Goal: Contribute content

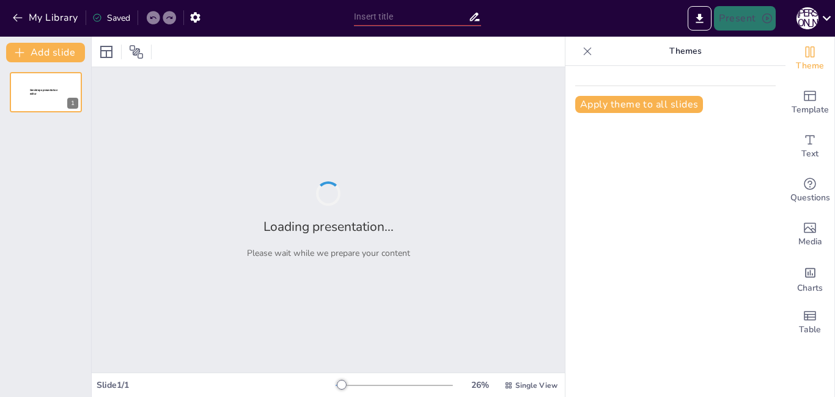
type input "«Еңбек етсең – емерсің»: Оқушыларға еңбек пен қауіпсіздіктің маңызы"
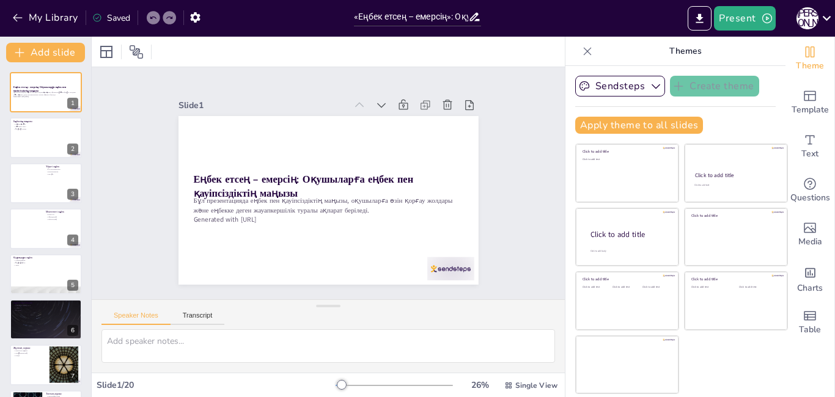
checkbox input "true"
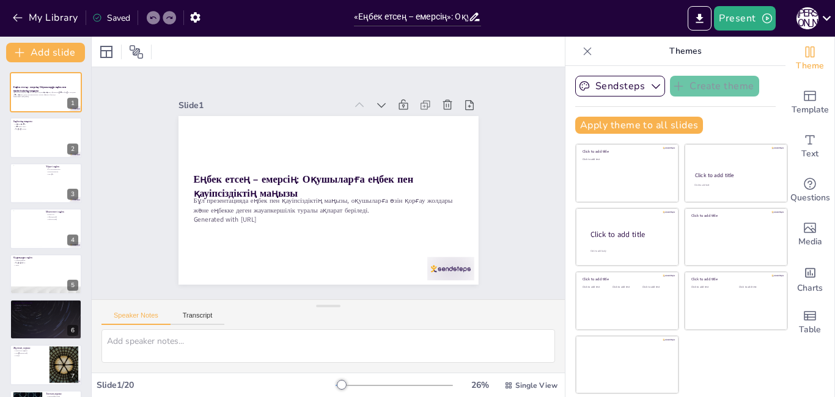
click at [497, 192] on div "Slide 1 Еңбек етсең – емерсің: Оқушыларға еңбек пен қауіпсіздіктің маңызы Бұл п…" at bounding box center [328, 183] width 368 height 203
checkbox input "true"
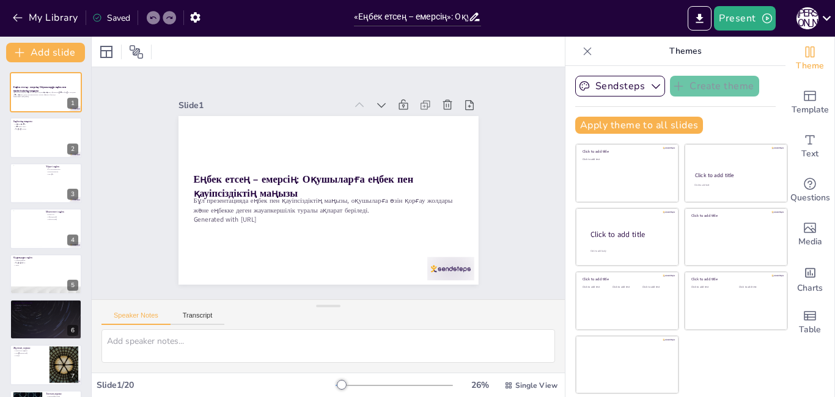
checkbox input "true"
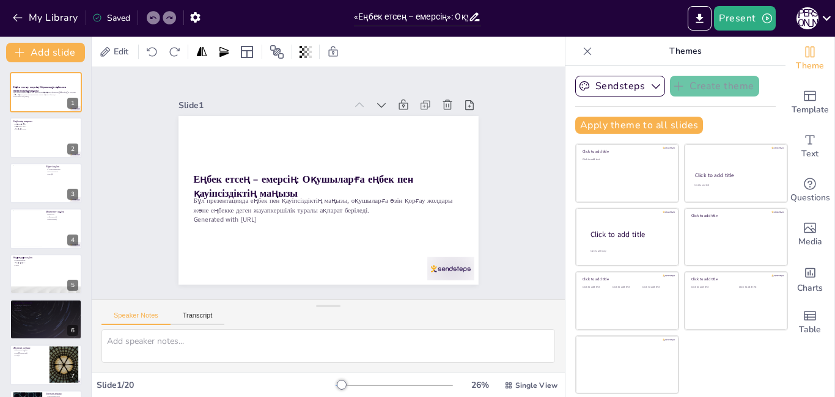
checkbox input "true"
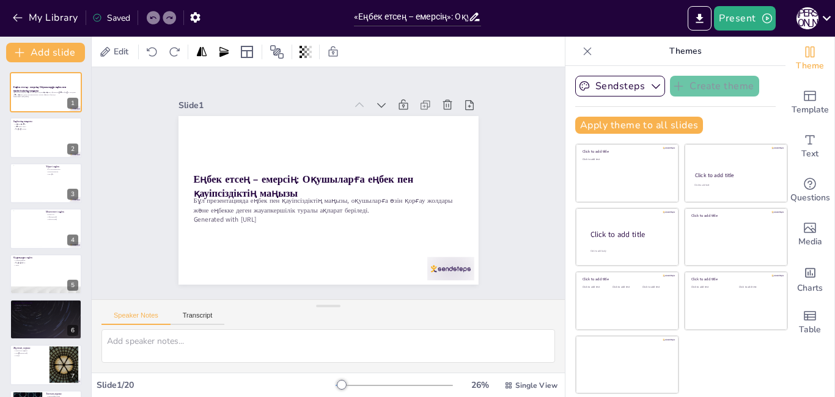
checkbox input "true"
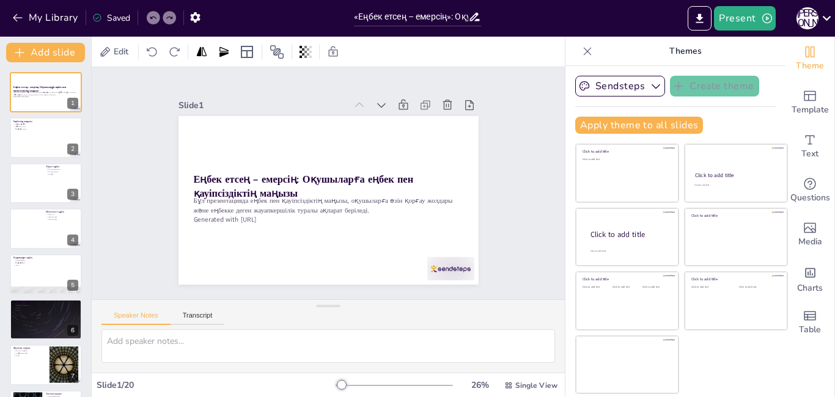
checkbox input "true"
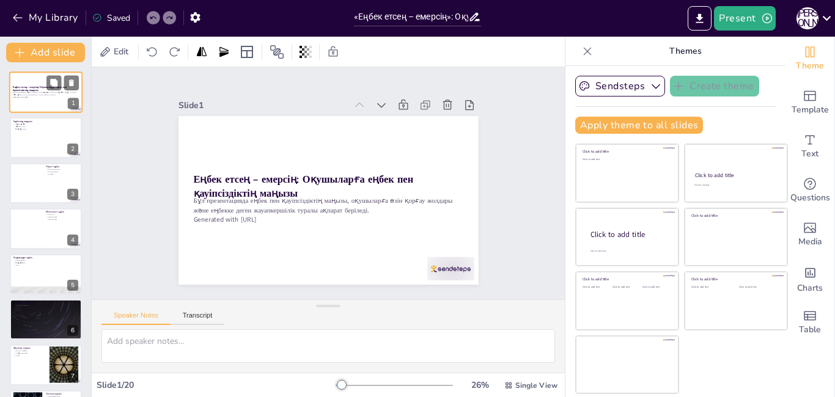
checkbox input "true"
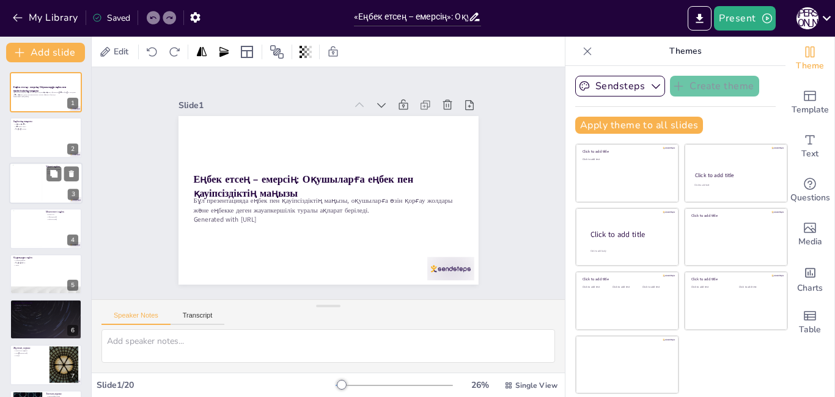
checkbox input "true"
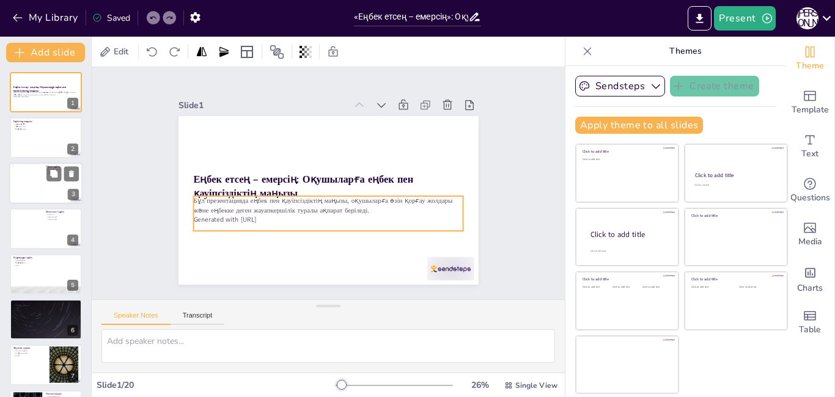
checkbox input "true"
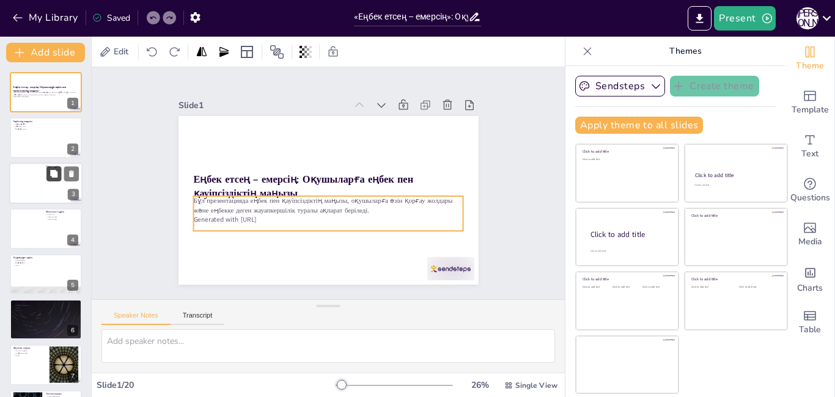
checkbox input "true"
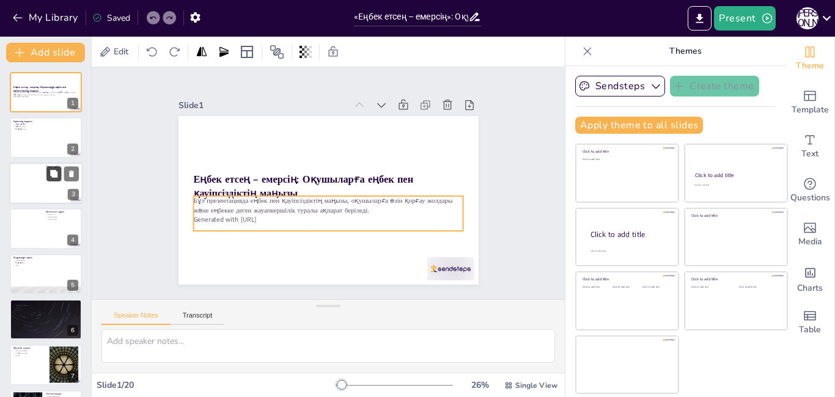
checkbox input "true"
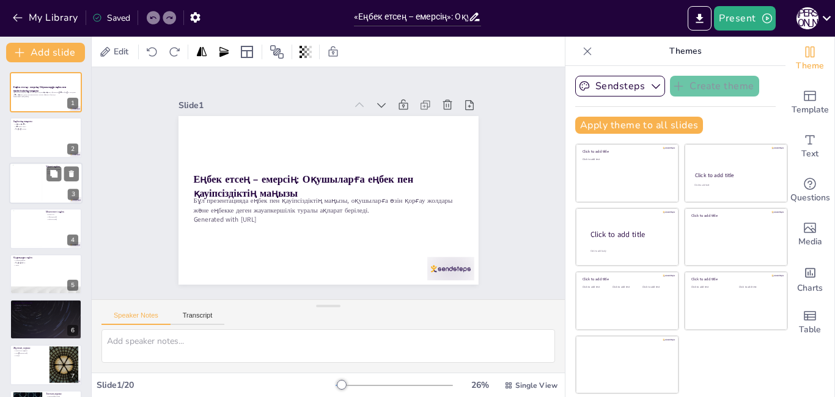
checkbox input "true"
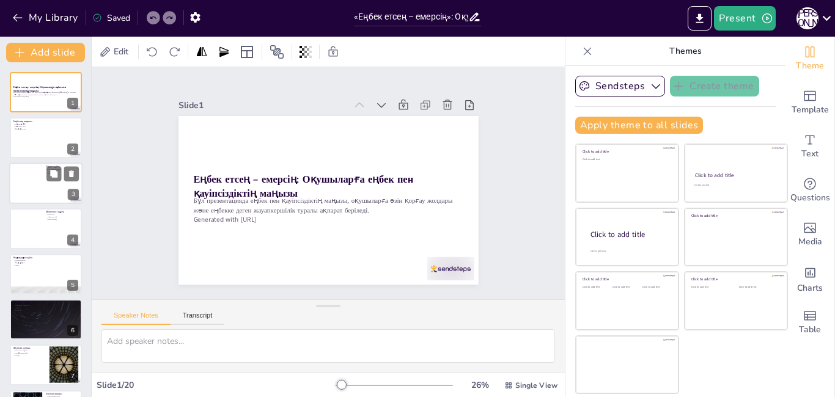
scroll to position [18, 0]
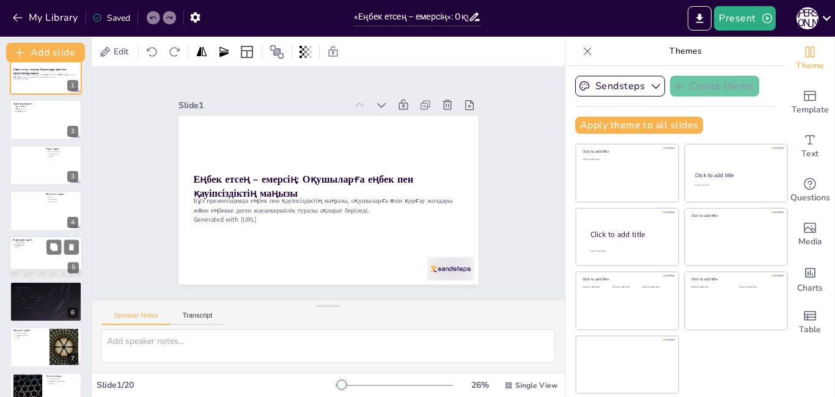
checkbox input "true"
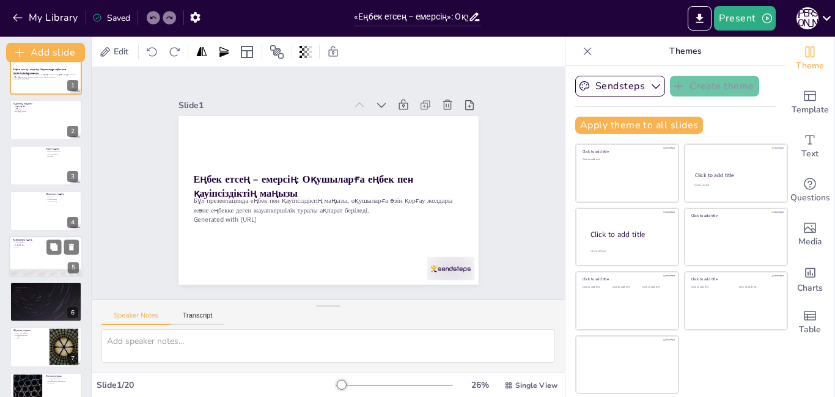
checkbox input "true"
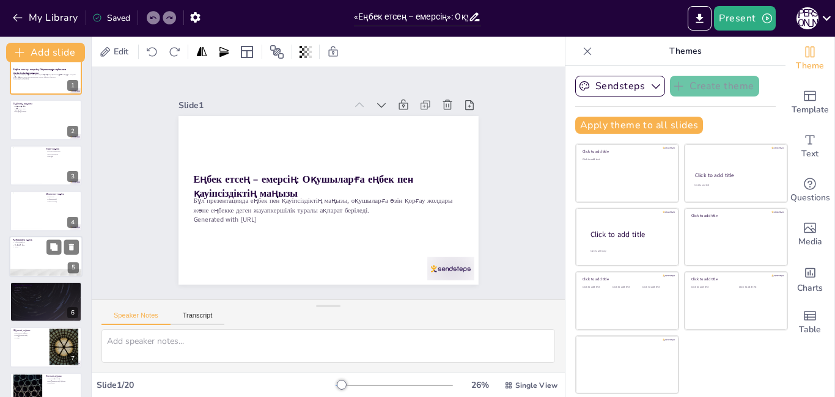
checkbox input "true"
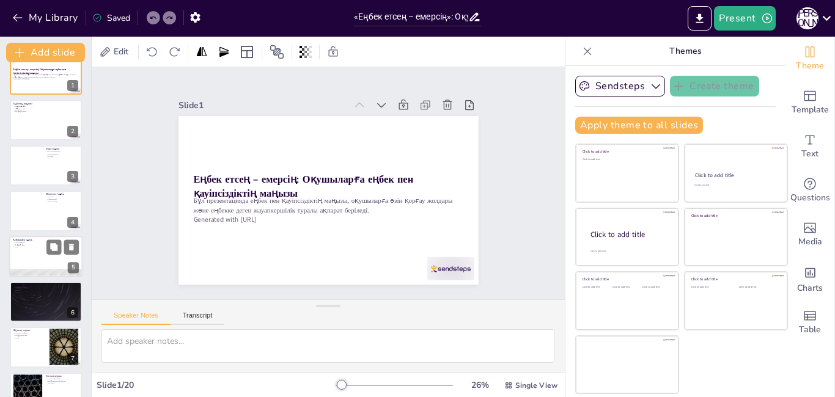
scroll to position [0, 0]
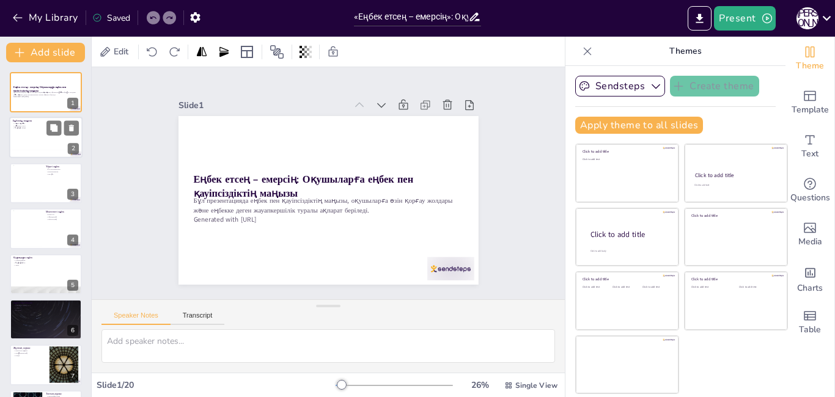
checkbox input "true"
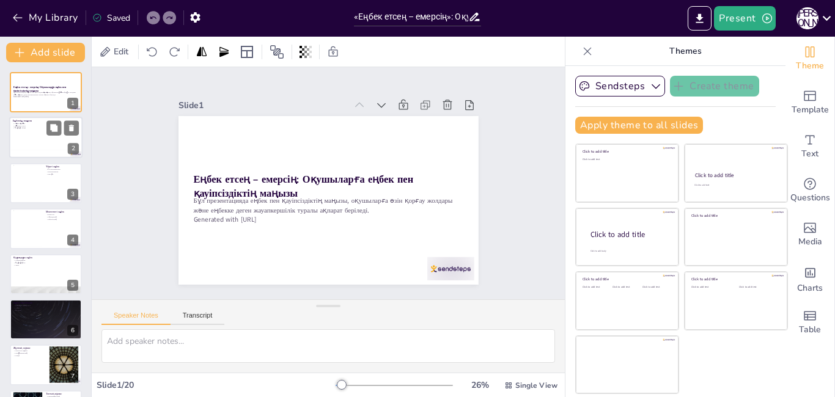
checkbox input "true"
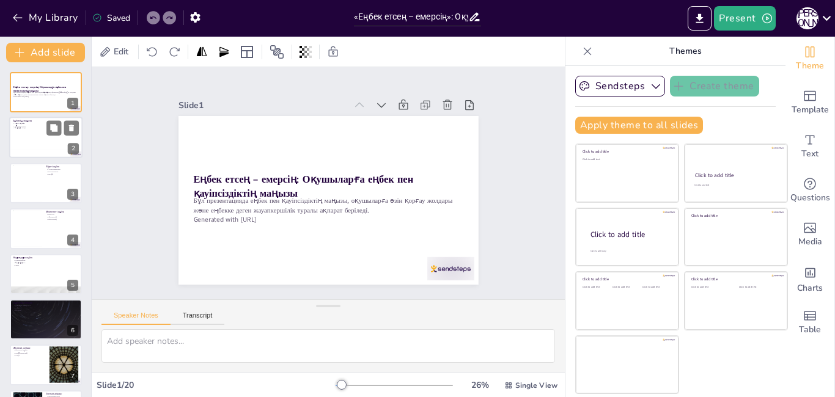
checkbox input "true"
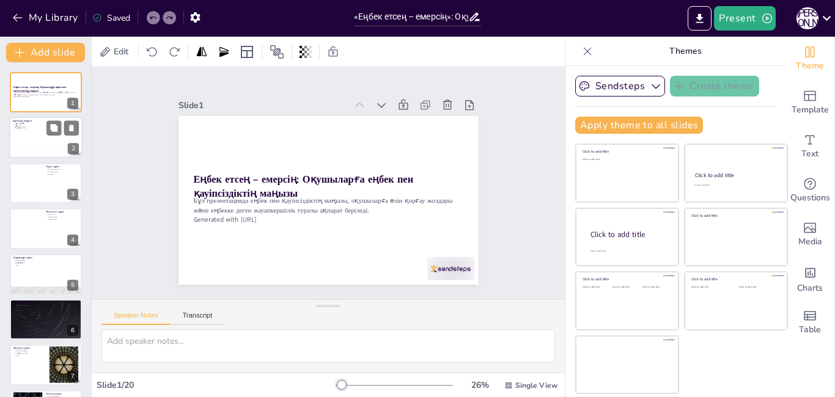
click at [42, 137] on div at bounding box center [45, 138] width 73 height 42
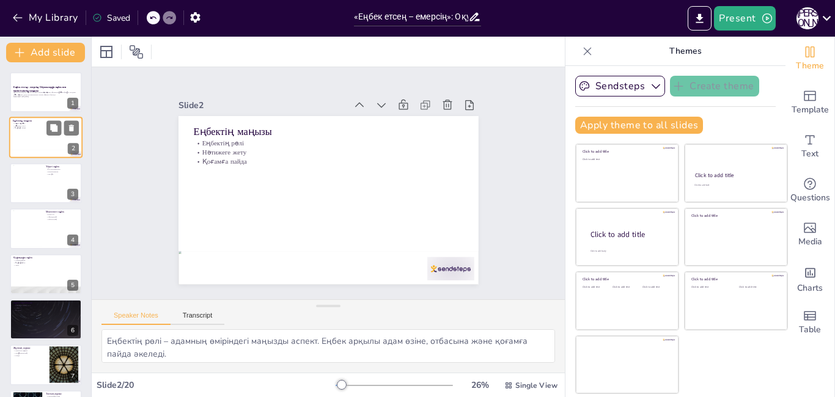
type textarea "Еңбектің рөлі – адамның өміріндегі маңызды аспект. Еңбек арқылы адам өзіне, отб…"
checkbox input "true"
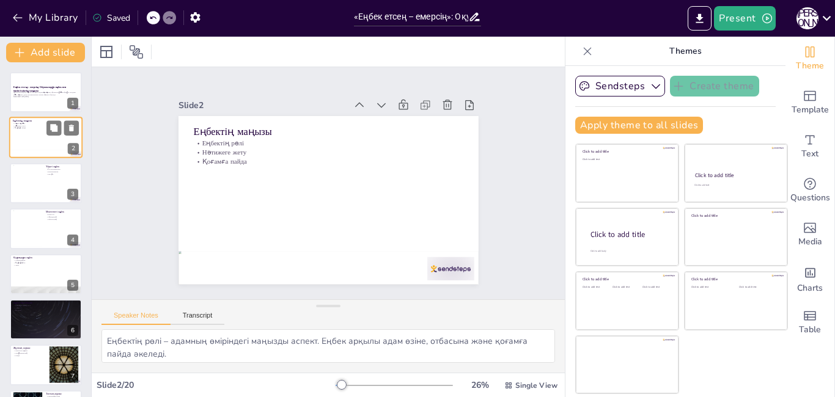
checkbox input "true"
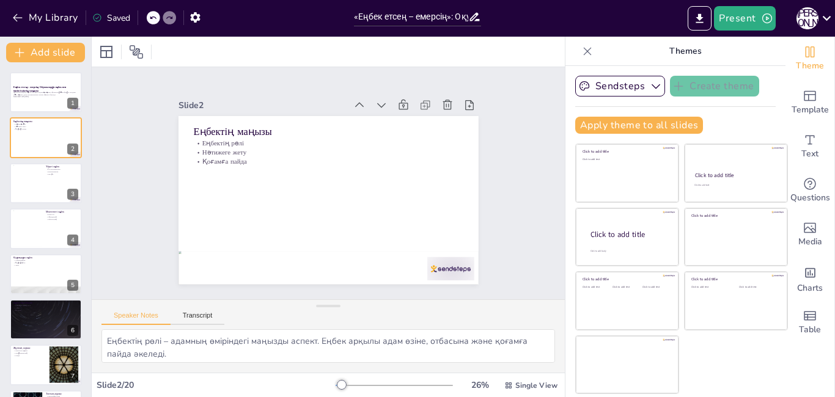
checkbox input "true"
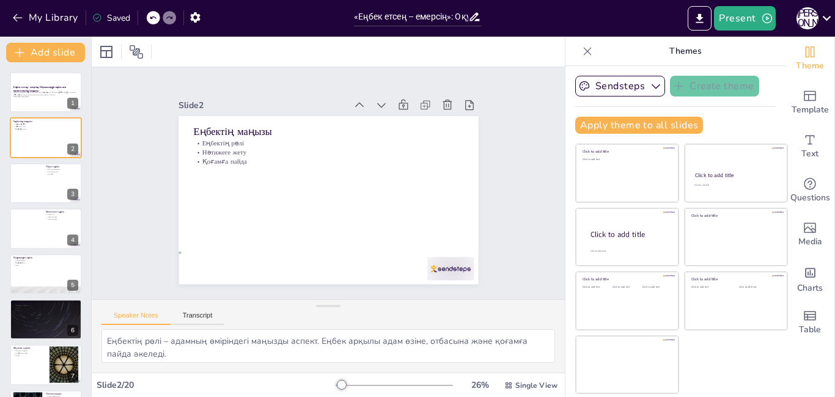
checkbox input "true"
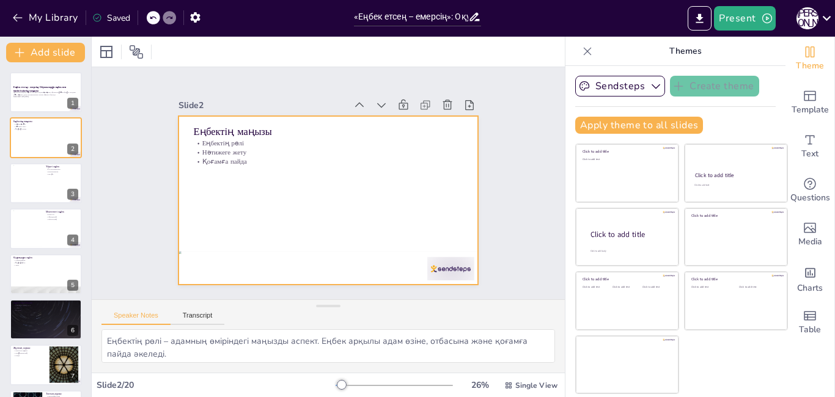
checkbox input "true"
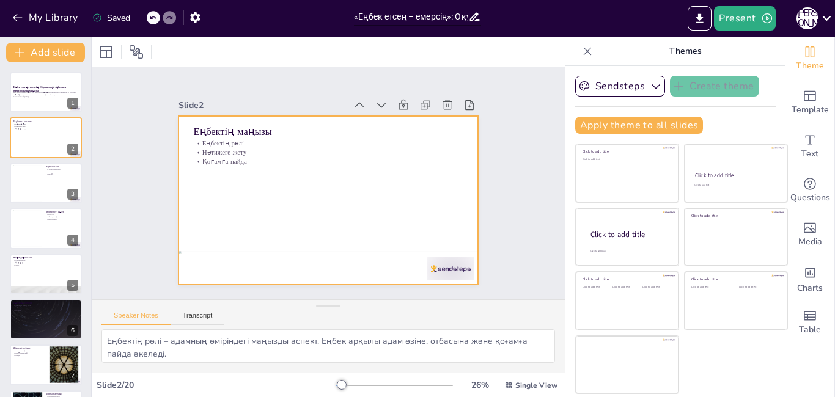
checkbox input "true"
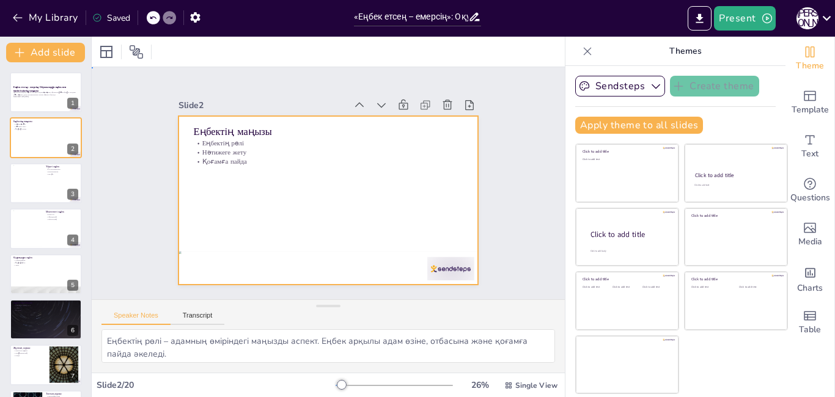
click at [358, 198] on div at bounding box center [327, 200] width 316 height 199
checkbox input "true"
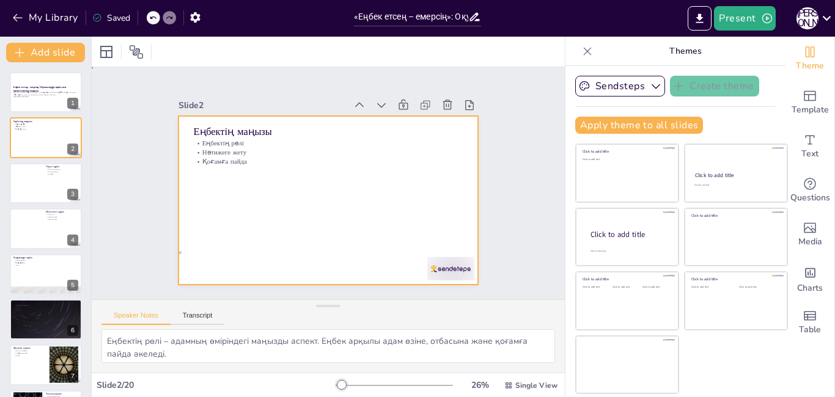
checkbox input "true"
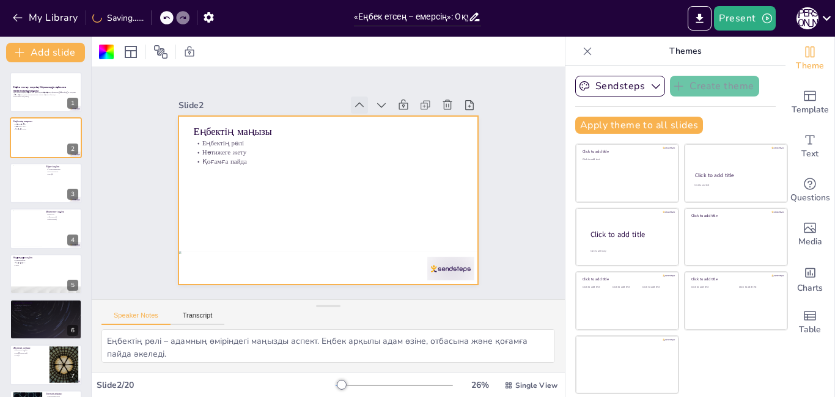
checkbox input "true"
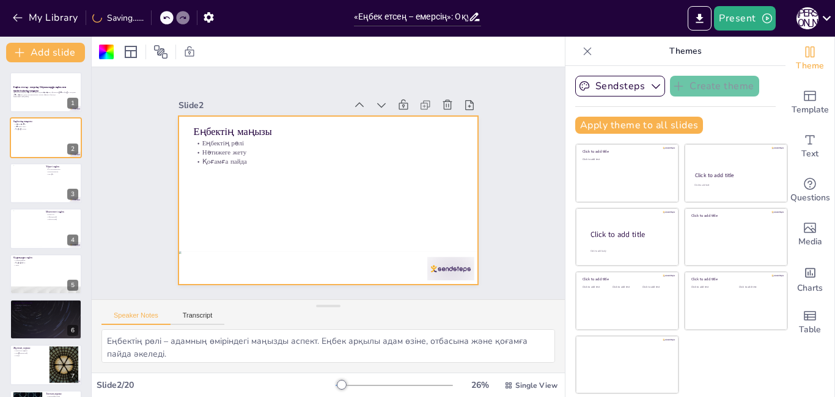
checkbox input "true"
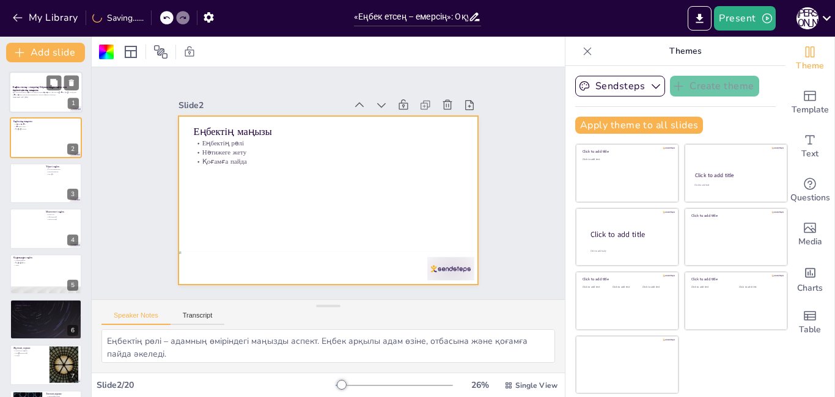
checkbox input "true"
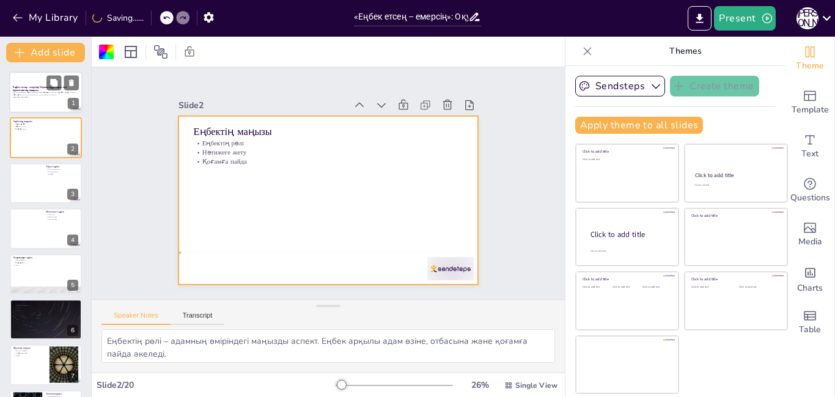
checkbox input "true"
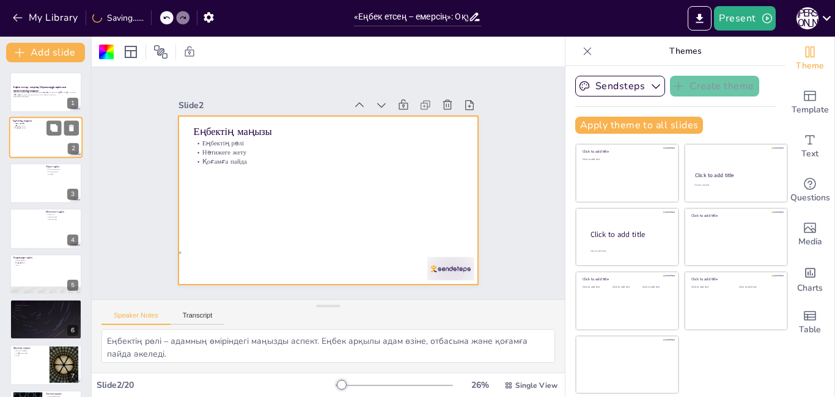
checkbox input "true"
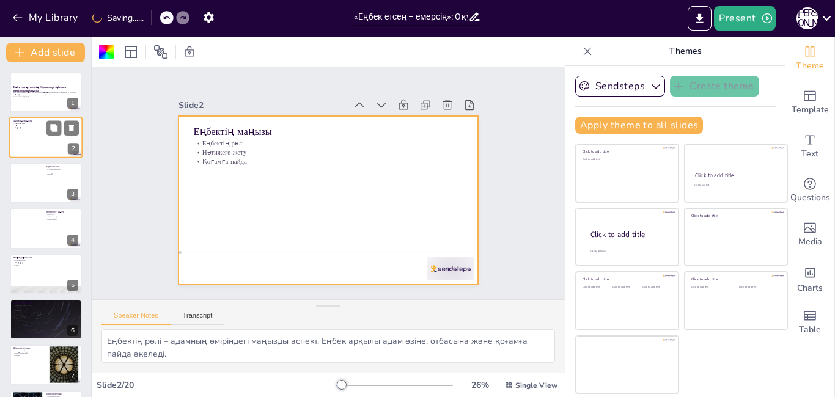
checkbox input "true"
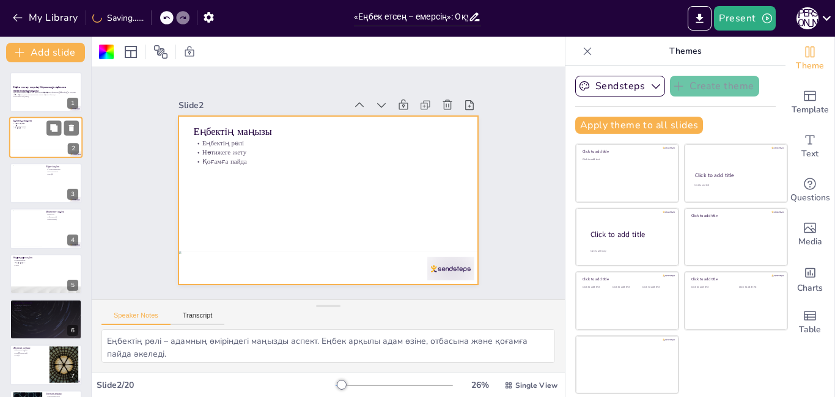
checkbox input "true"
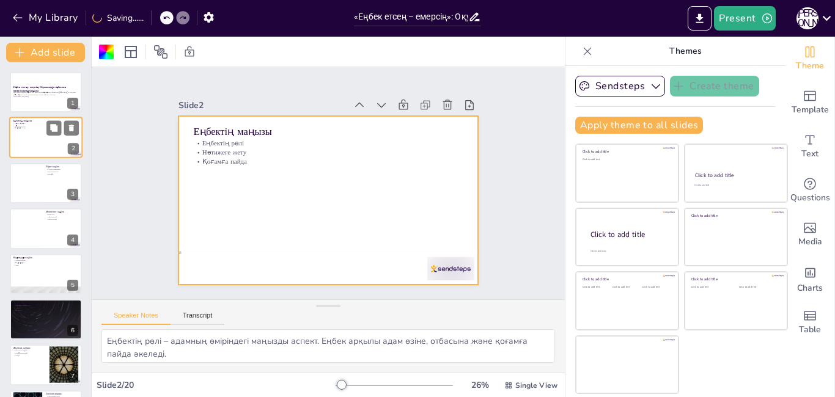
checkbox input "true"
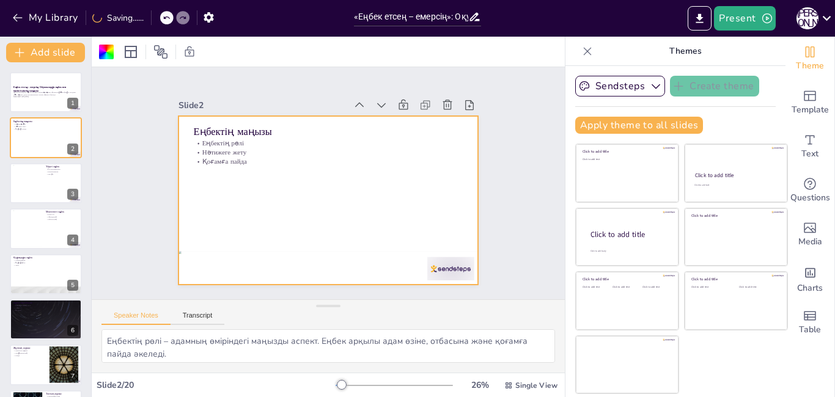
checkbox input "true"
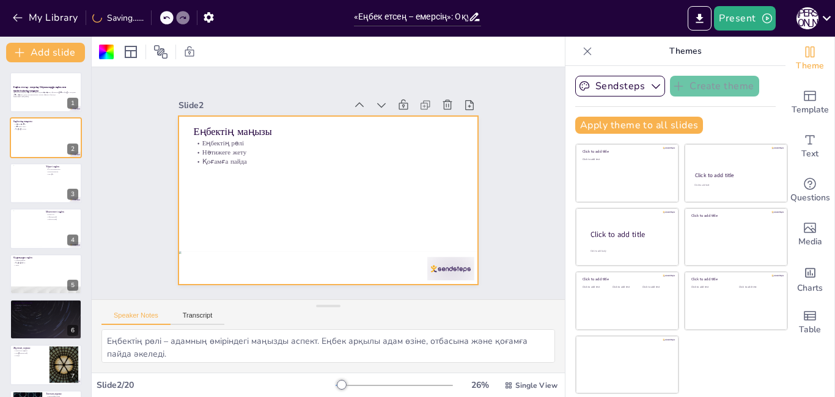
checkbox input "true"
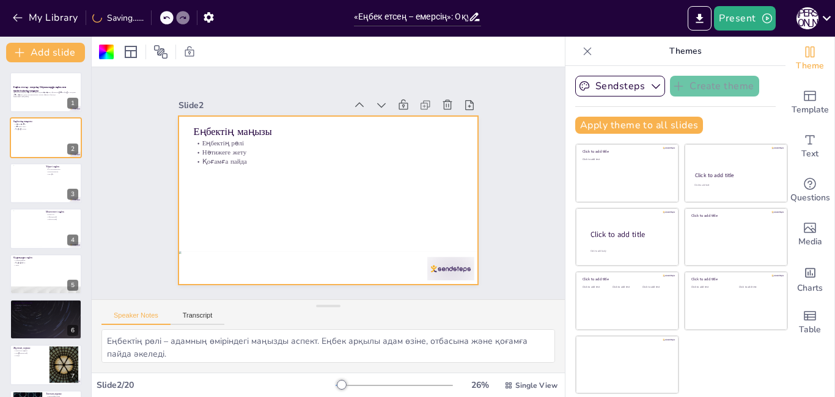
checkbox input "true"
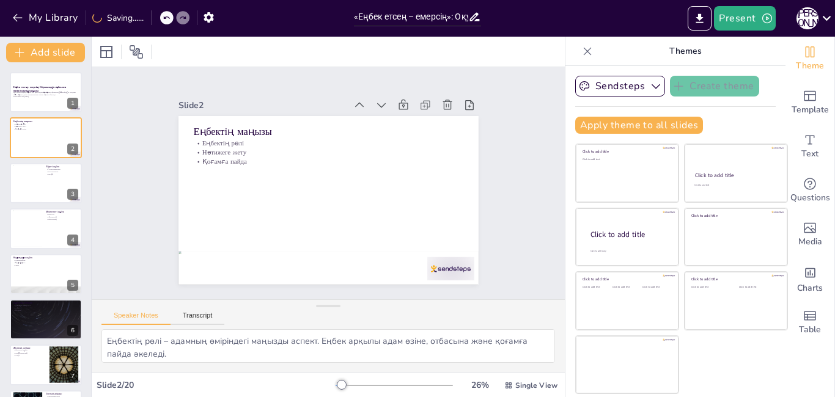
checkbox input "true"
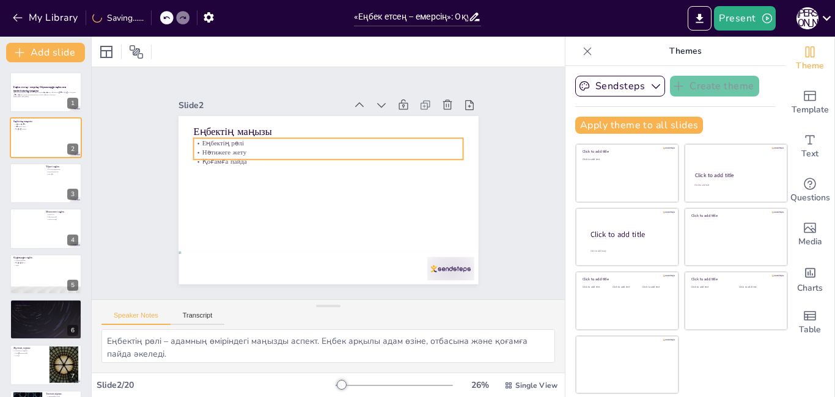
checkbox input "true"
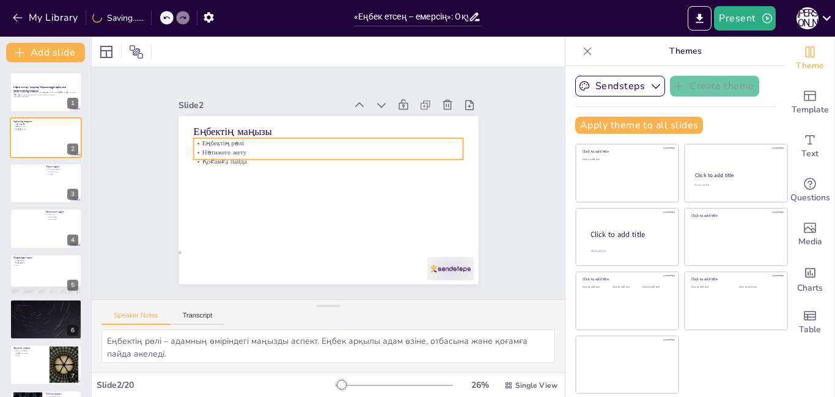
checkbox input "true"
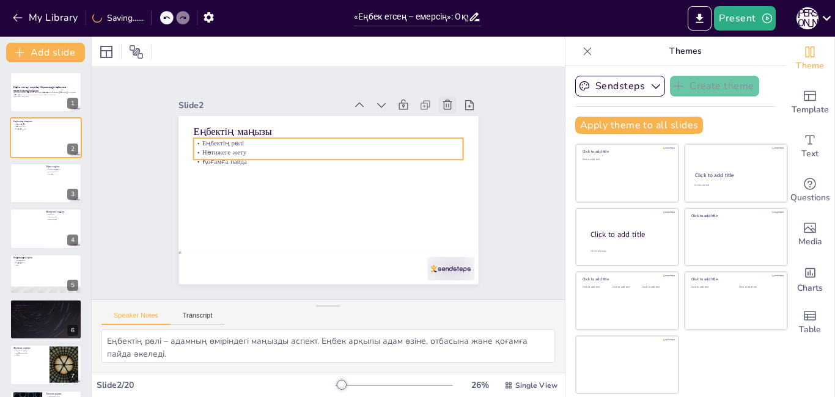
checkbox input "true"
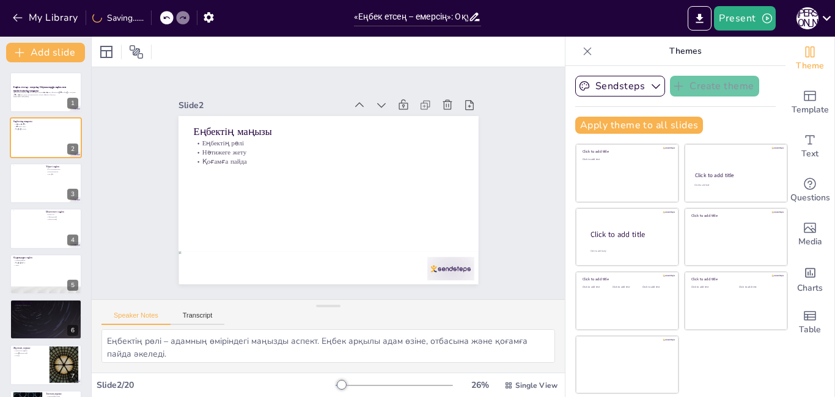
checkbox input "true"
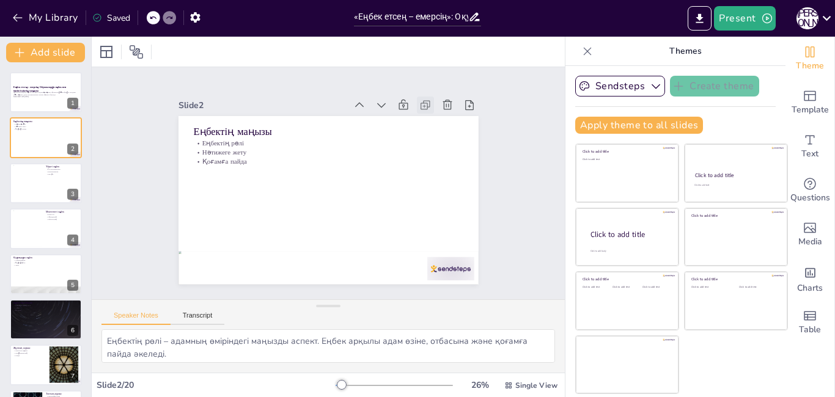
click at [380, 292] on icon at bounding box center [372, 299] width 15 height 15
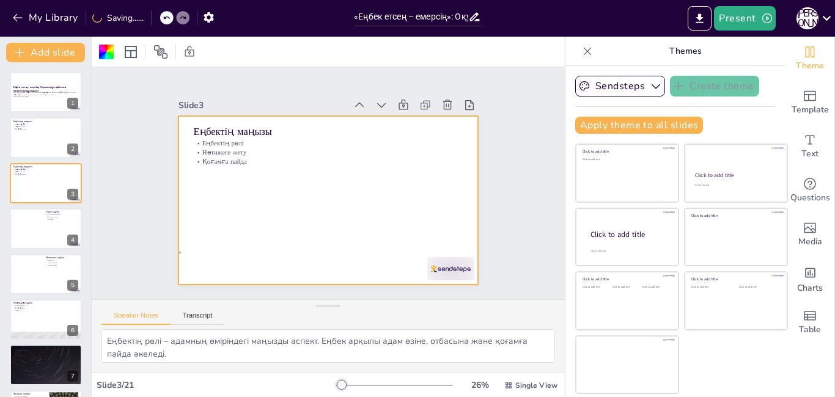
click at [419, 101] on icon at bounding box center [425, 105] width 12 height 12
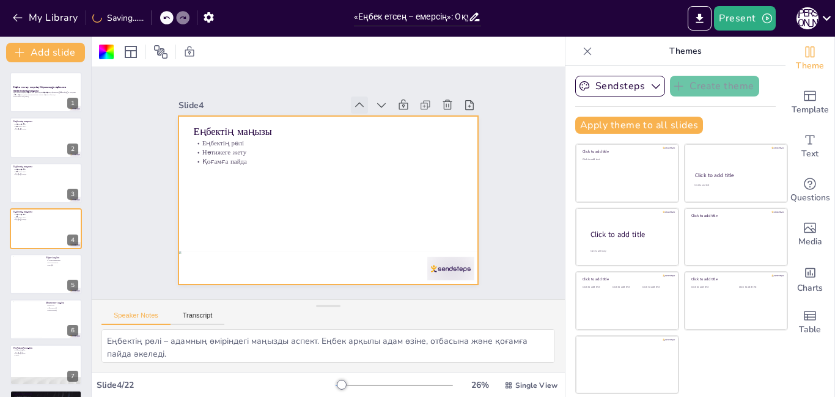
click at [353, 101] on icon at bounding box center [359, 105] width 12 height 12
checkbox input "true"
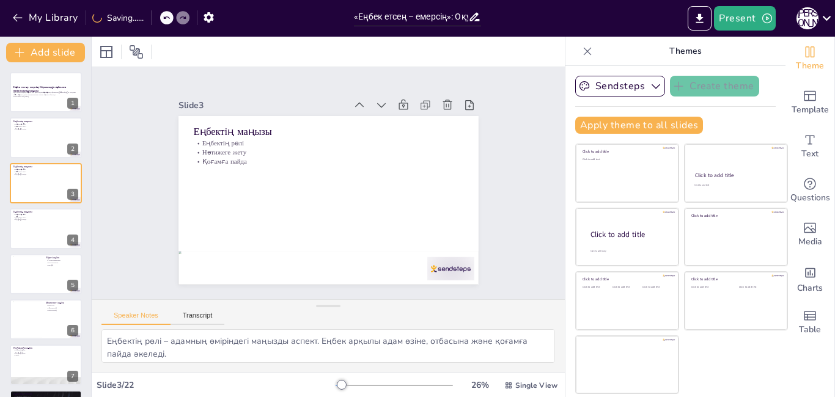
click at [360, 102] on icon at bounding box center [366, 108] width 13 height 13
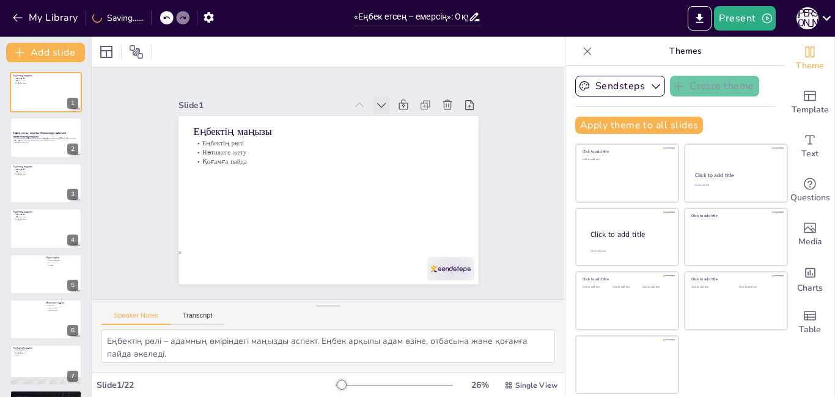
click at [385, 109] on icon at bounding box center [389, 111] width 9 height 5
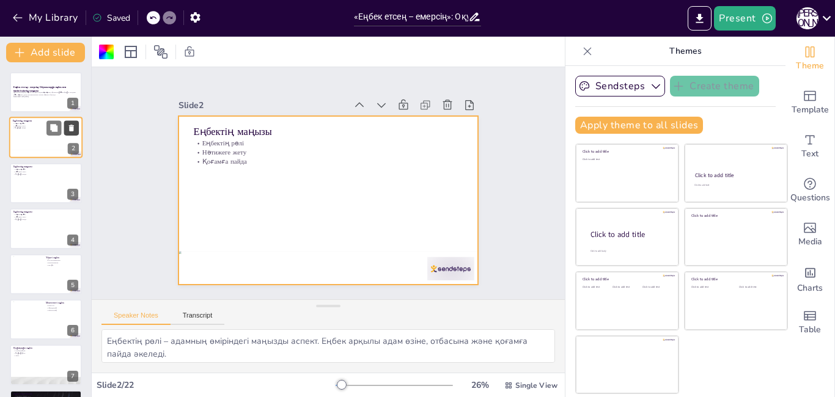
click at [72, 125] on icon at bounding box center [71, 128] width 9 height 9
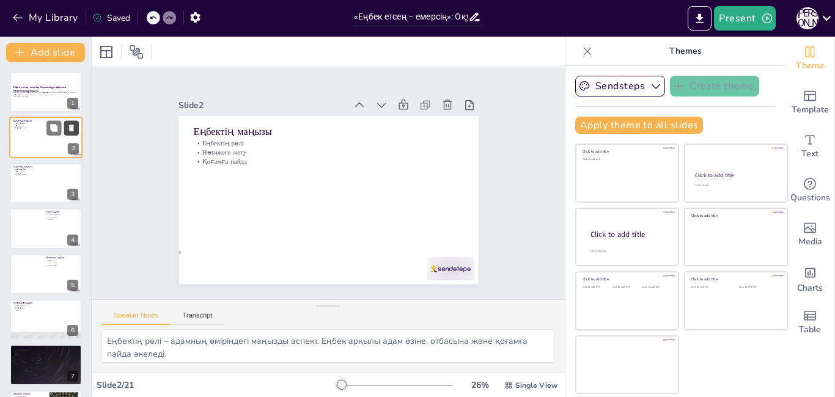
click at [76, 125] on button at bounding box center [71, 128] width 15 height 15
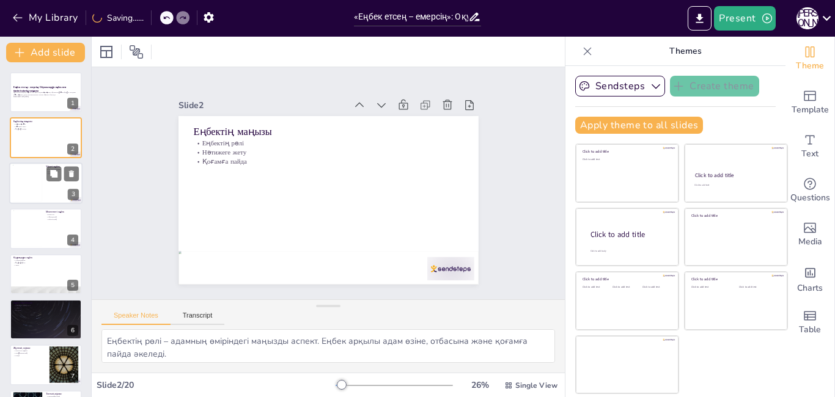
click at [48, 191] on div at bounding box center [45, 184] width 73 height 42
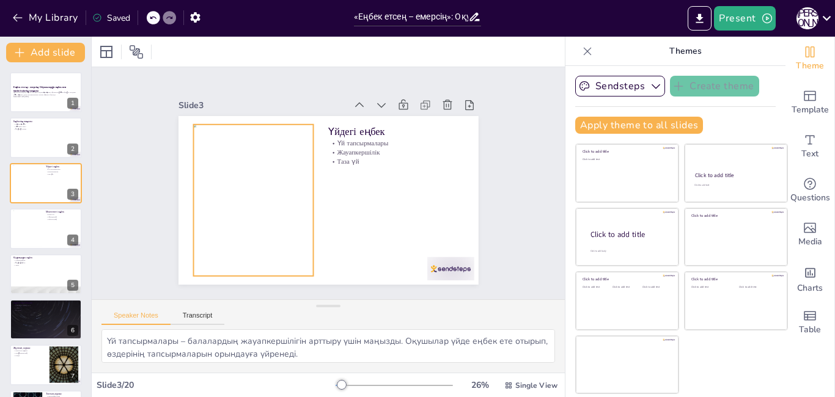
click at [199, 193] on div at bounding box center [253, 201] width 120 height 152
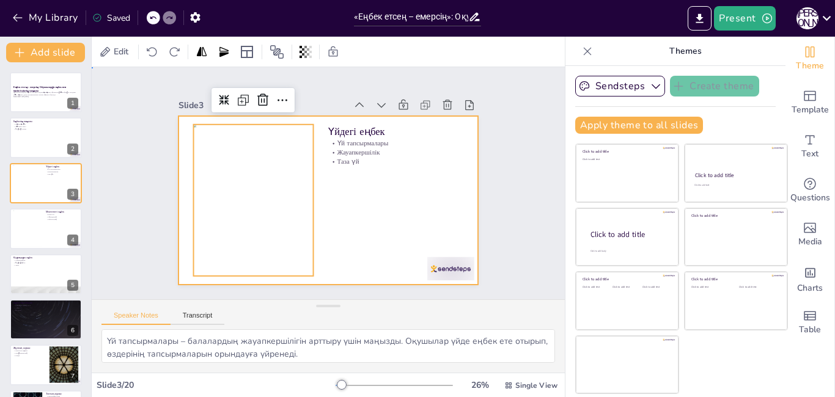
click at [359, 178] on div at bounding box center [327, 200] width 316 height 199
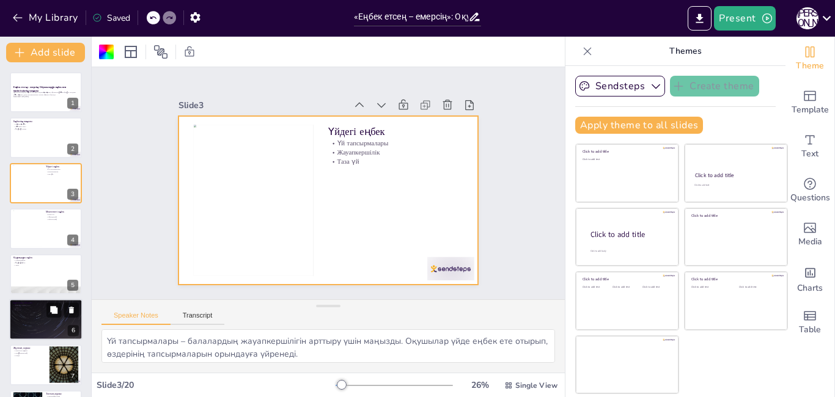
click at [57, 324] on div at bounding box center [45, 320] width 73 height 42
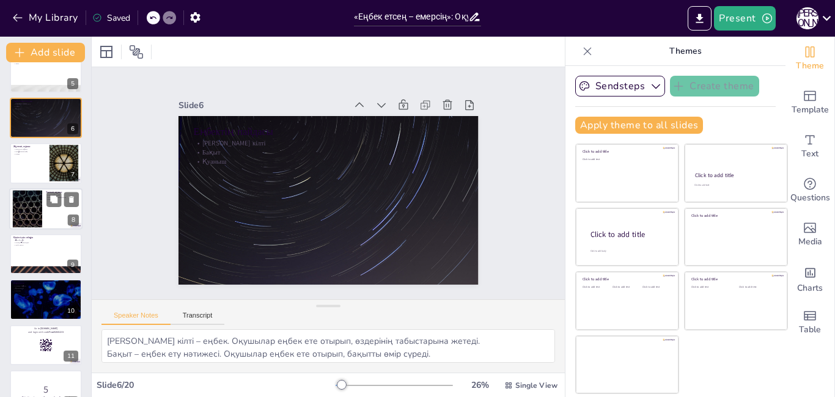
scroll to position [212, 0]
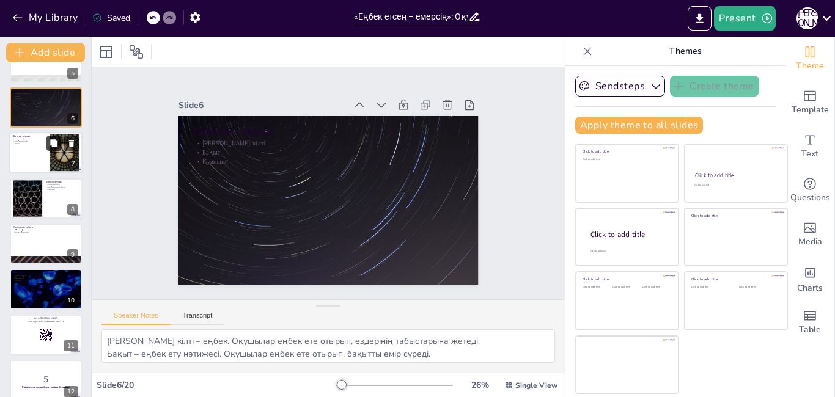
click at [54, 148] on button at bounding box center [53, 143] width 15 height 15
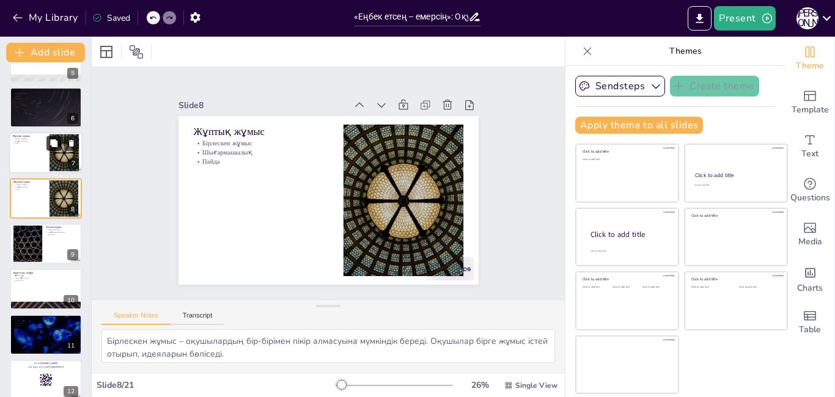
scroll to position [180, 0]
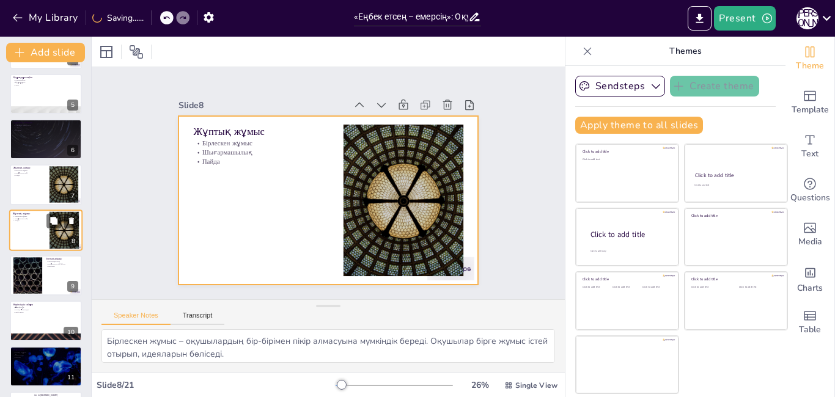
click at [32, 243] on div at bounding box center [45, 231] width 73 height 42
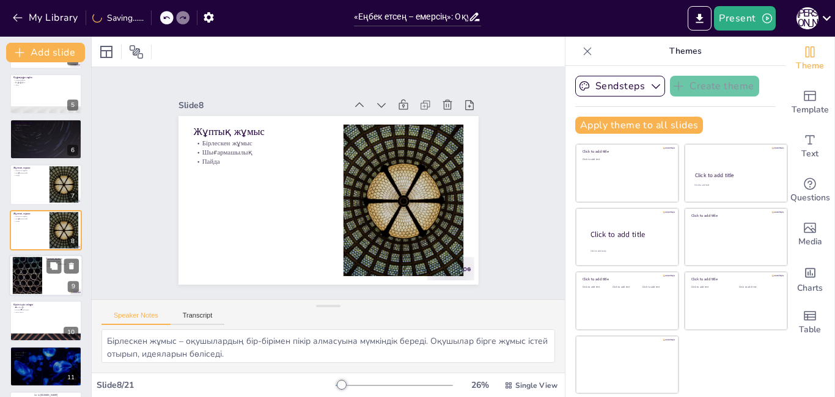
click at [17, 293] on div at bounding box center [28, 275] width 66 height 37
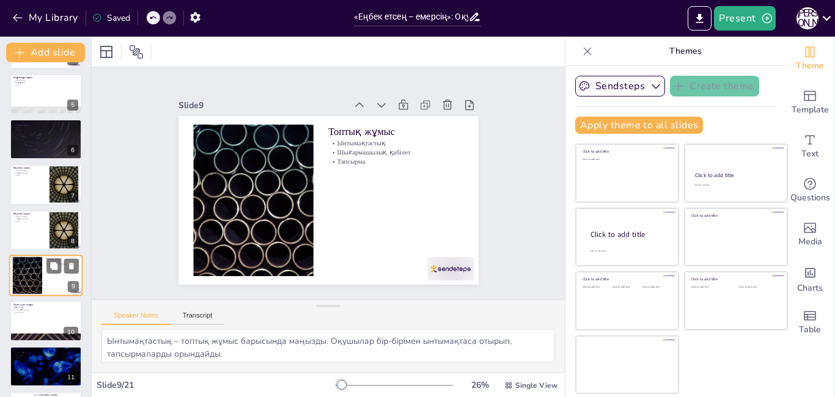
scroll to position [226, 0]
